Goal: Find specific page/section: Find specific page/section

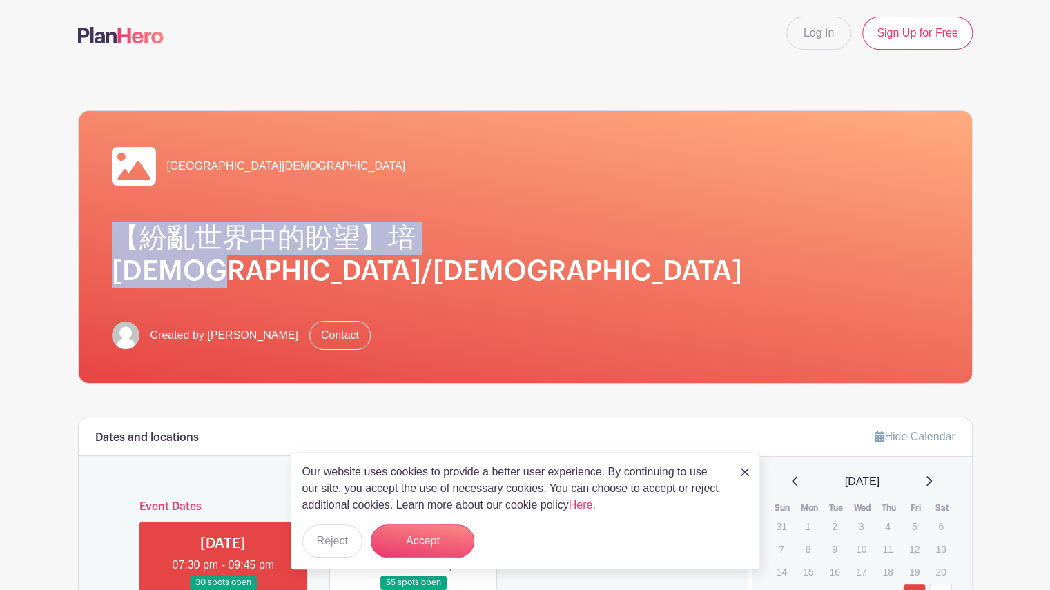
drag, startPoint x: 578, startPoint y: 248, endPoint x: 121, endPoint y: 228, distance: 456.6
click at [121, 228] on h1 "【紛亂世界中的盼望】培[DEMOGRAPHIC_DATA]/[DEMOGRAPHIC_DATA]" at bounding box center [525, 255] width 827 height 66
copy h1 "【紛亂世界中的盼望】培[DEMOGRAPHIC_DATA]/[DEMOGRAPHIC_DATA]"
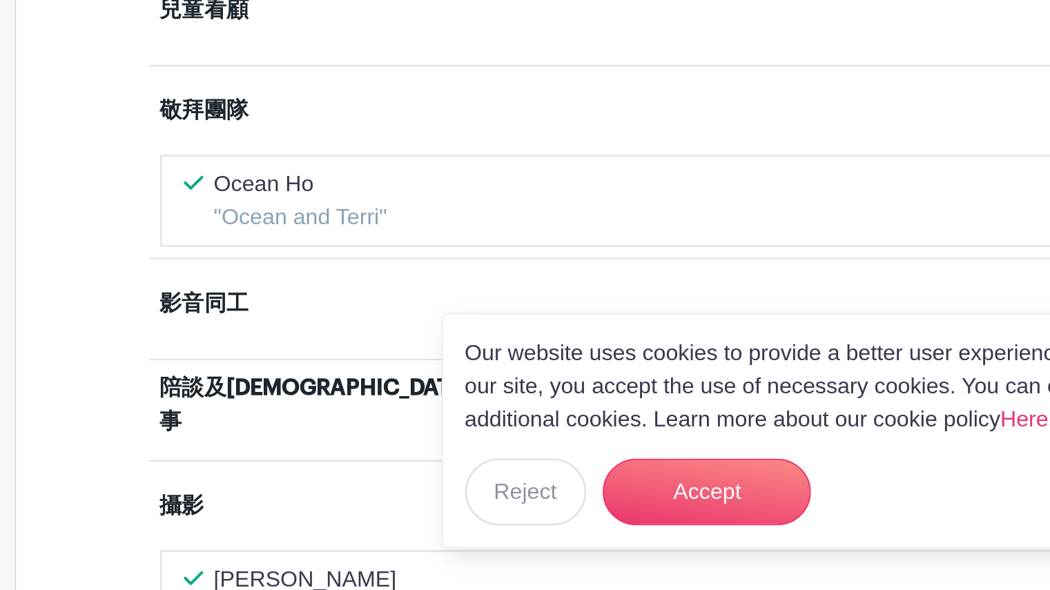
scroll to position [556, 0]
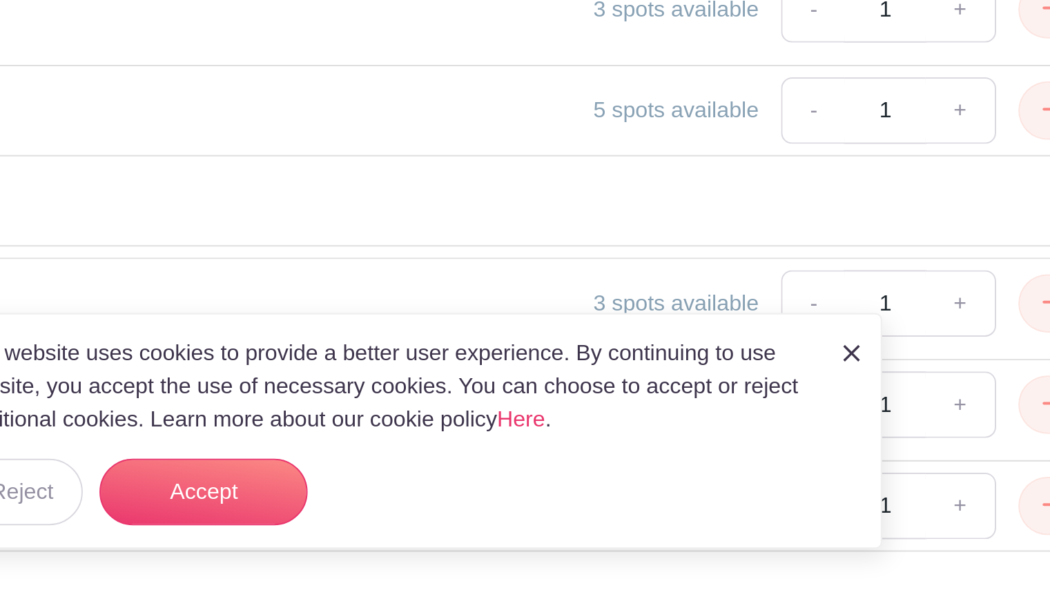
click at [746, 469] on img at bounding box center [745, 472] width 8 height 8
click at [744, 473] on img at bounding box center [745, 472] width 8 height 8
click at [741, 475] on img at bounding box center [745, 472] width 8 height 8
click at [742, 474] on img at bounding box center [745, 472] width 8 height 8
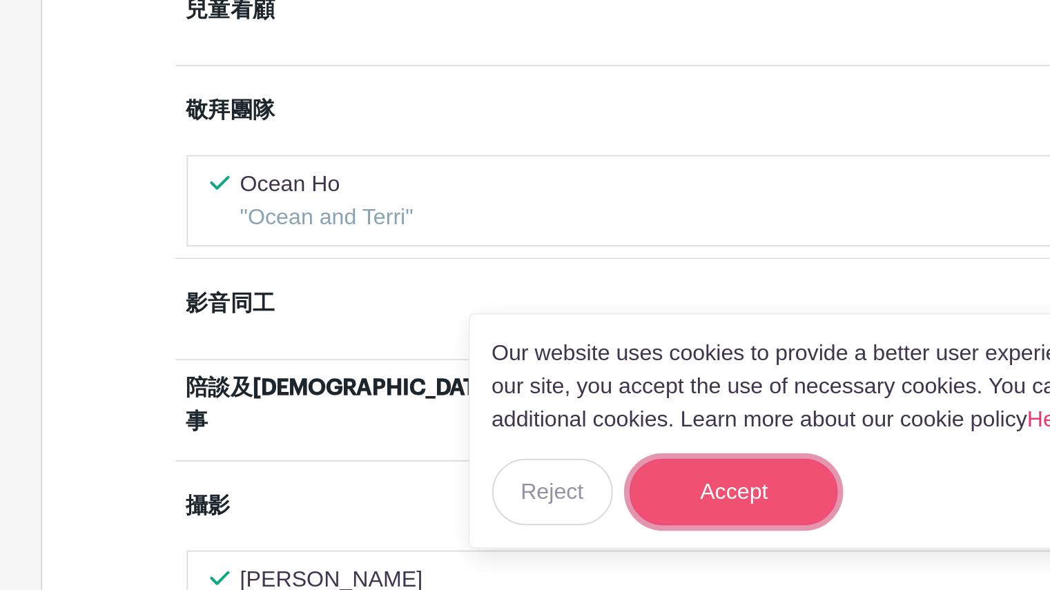
click at [424, 545] on button "Accept" at bounding box center [423, 541] width 104 height 33
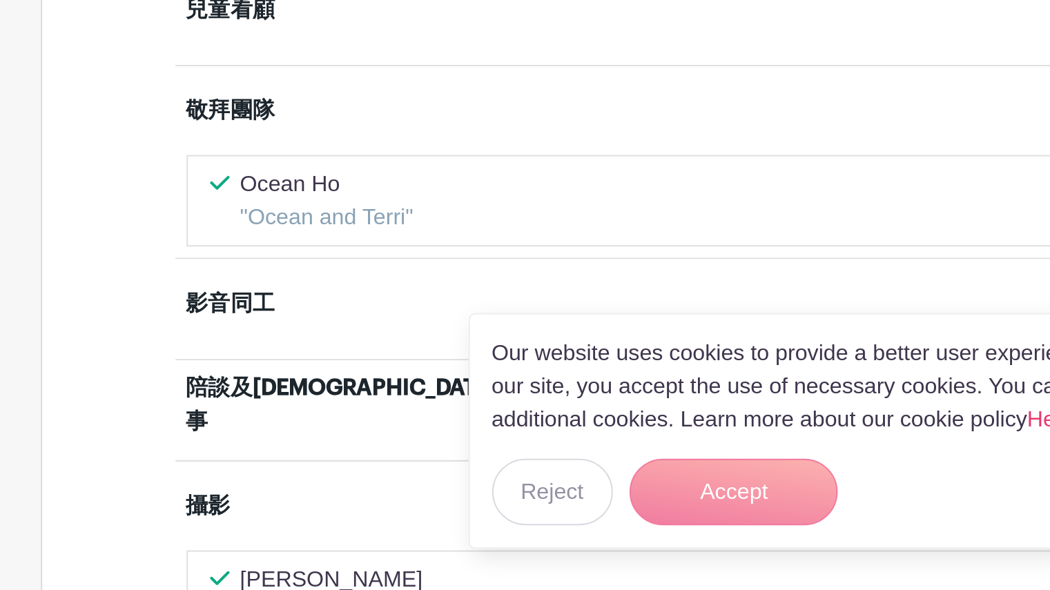
click at [404, 552] on form "Accept" at bounding box center [423, 541] width 104 height 33
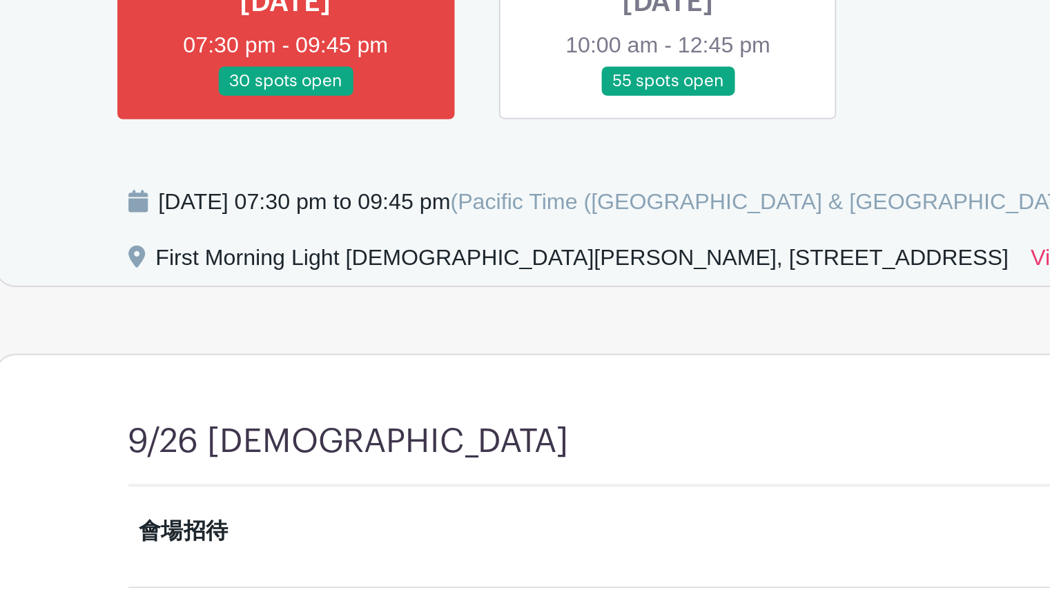
scroll to position [542, 0]
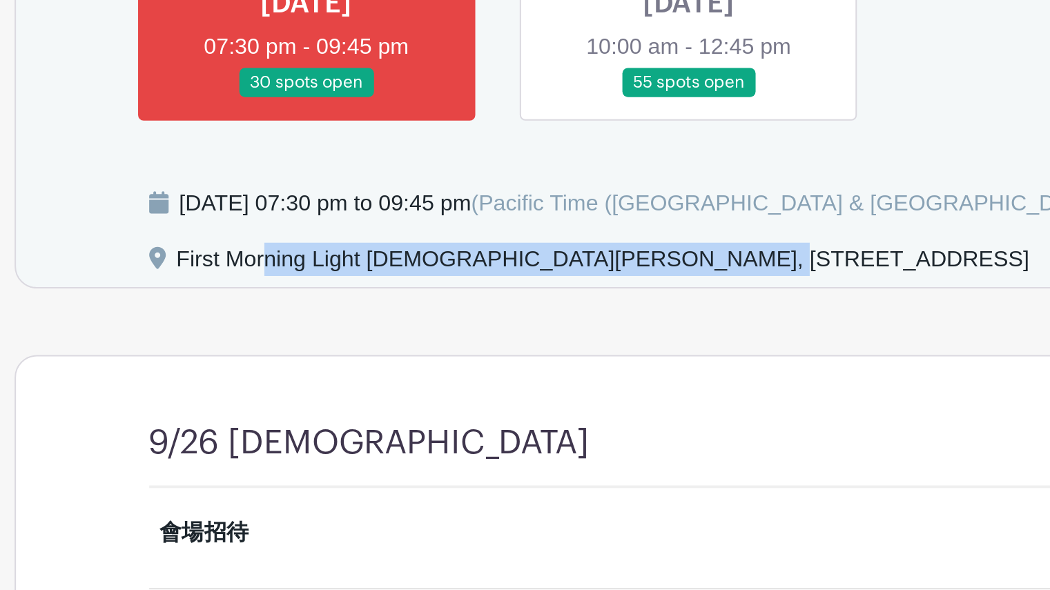
drag, startPoint x: 379, startPoint y: 97, endPoint x: 157, endPoint y: 106, distance: 221.7
click at [159, 121] on div "First Morning Light [DEMOGRAPHIC_DATA][PERSON_NAME], [STREET_ADDRESS]" at bounding box center [371, 132] width 424 height 22
copy div "First Morning [DEMOGRAPHIC_DATA][PERSON_NAME]"
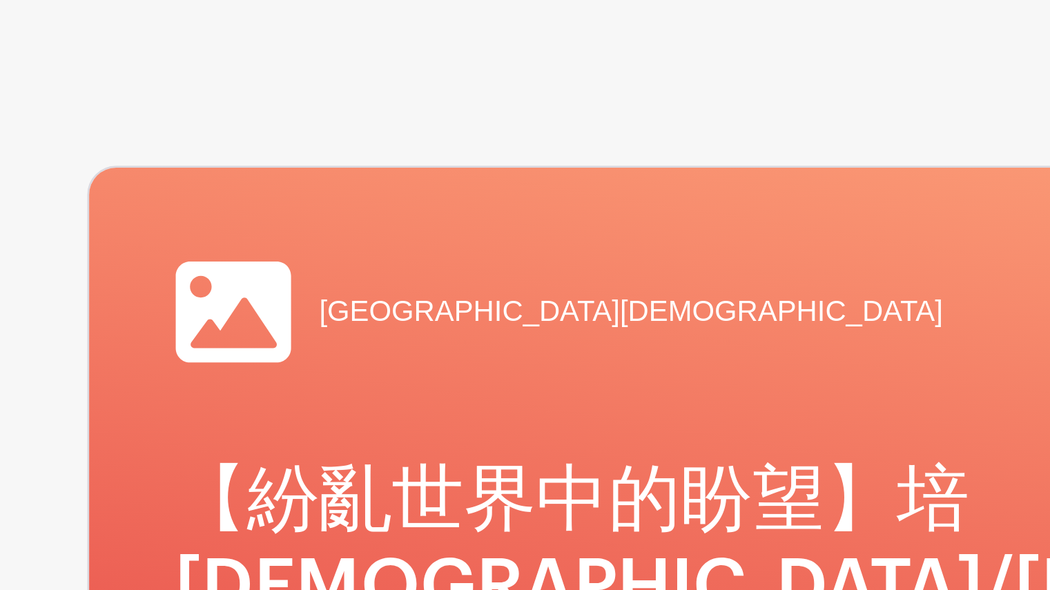
scroll to position [0, 0]
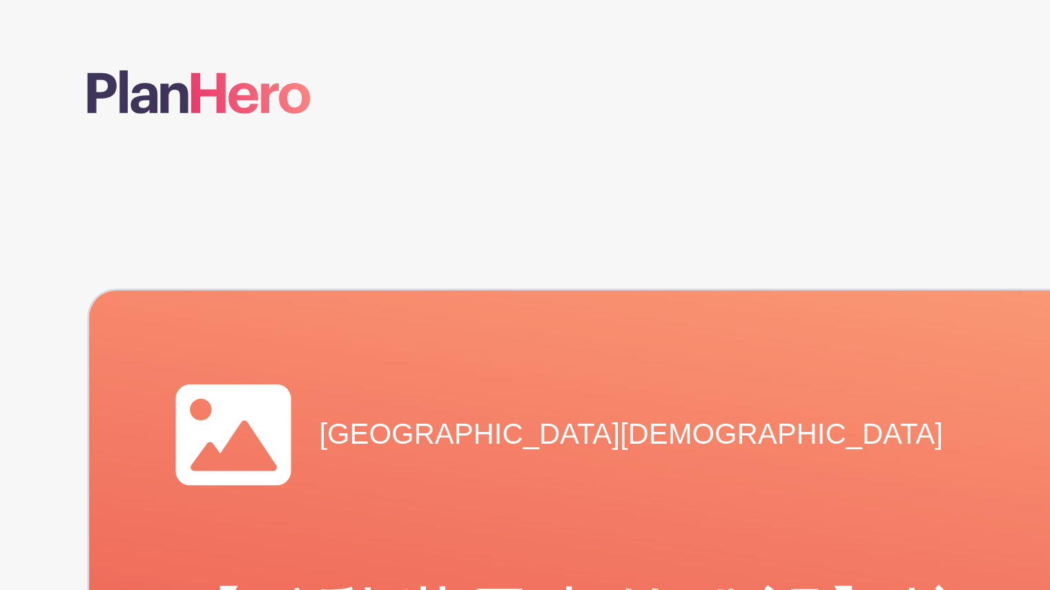
click at [139, 170] on icon at bounding box center [134, 166] width 44 height 44
click at [192, 161] on span "[GEOGRAPHIC_DATA][DEMOGRAPHIC_DATA]" at bounding box center [286, 166] width 239 height 17
drag, startPoint x: 257, startPoint y: 164, endPoint x: 165, endPoint y: 161, distance: 92.5
click at [165, 161] on div "[GEOGRAPHIC_DATA][DEMOGRAPHIC_DATA]" at bounding box center [525, 166] width 827 height 44
copy span "[GEOGRAPHIC_DATA][DEMOGRAPHIC_DATA]"
